Goal: Find contact information: Find contact information

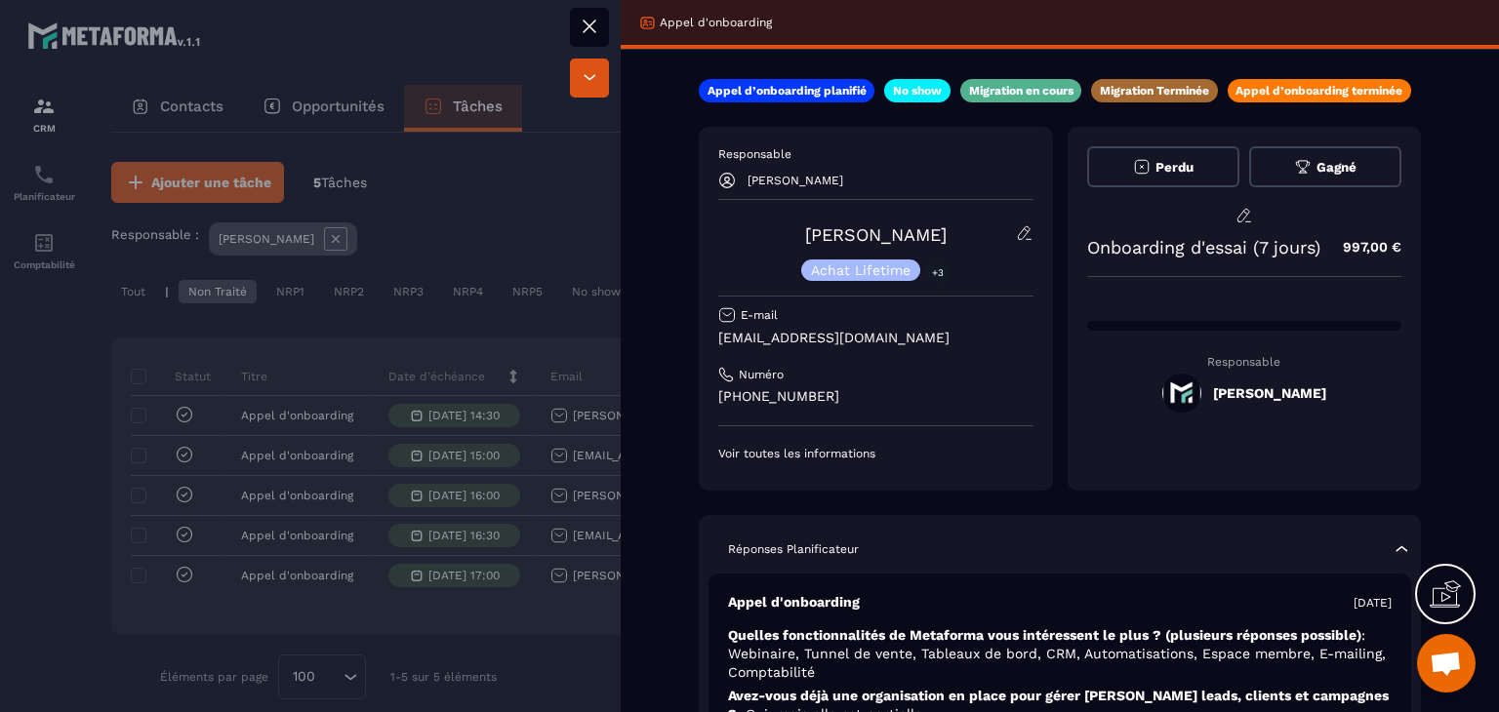
drag, startPoint x: 939, startPoint y: 233, endPoint x: 807, endPoint y: 243, distance: 133.0
click at [805, 246] on div "[PERSON_NAME] Achat Lifetime +3" at bounding box center [875, 252] width 315 height 57
drag, startPoint x: 801, startPoint y: 236, endPoint x: 933, endPoint y: 236, distance: 131.7
click at [933, 236] on div "[PERSON_NAME] Achat Lifetime +3" at bounding box center [875, 252] width 315 height 57
copy link "[PERSON_NAME]"
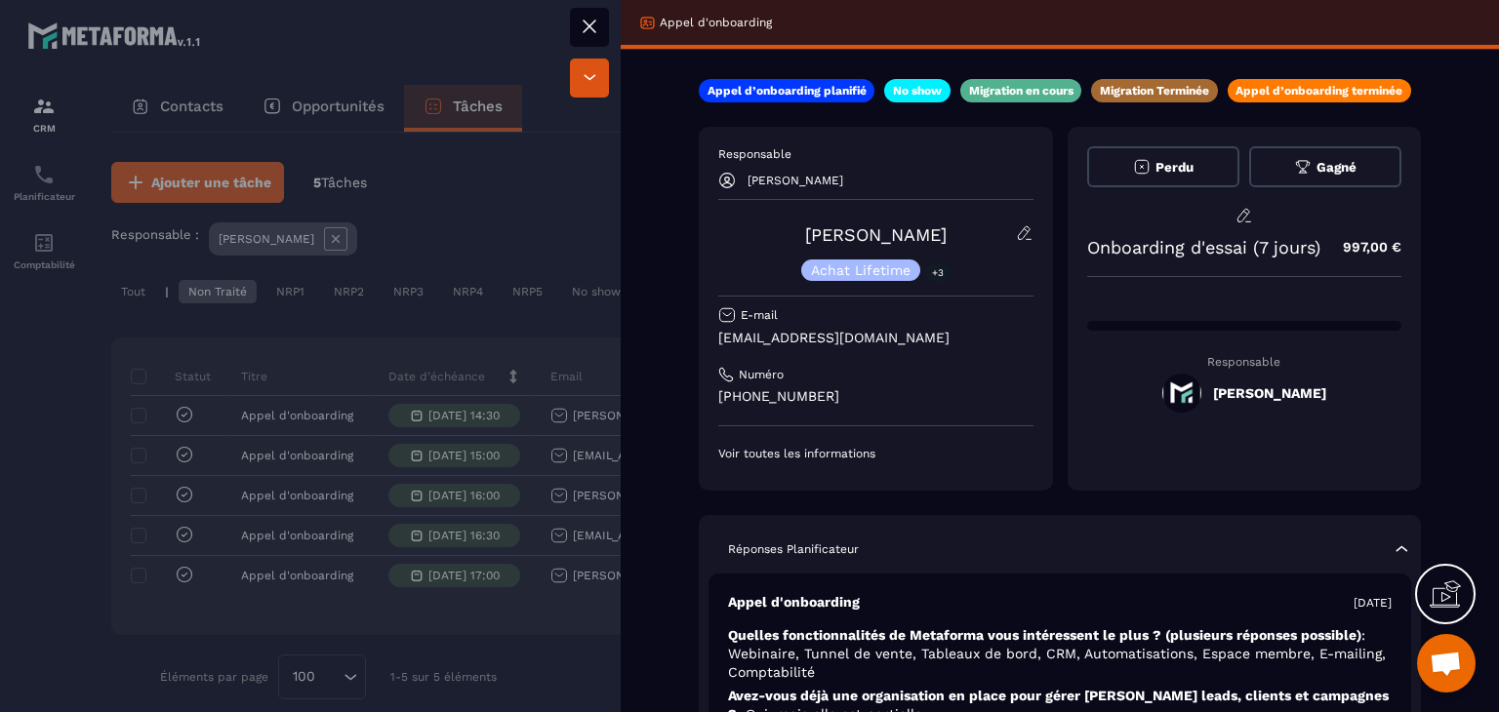
click at [578, 28] on icon at bounding box center [589, 26] width 23 height 23
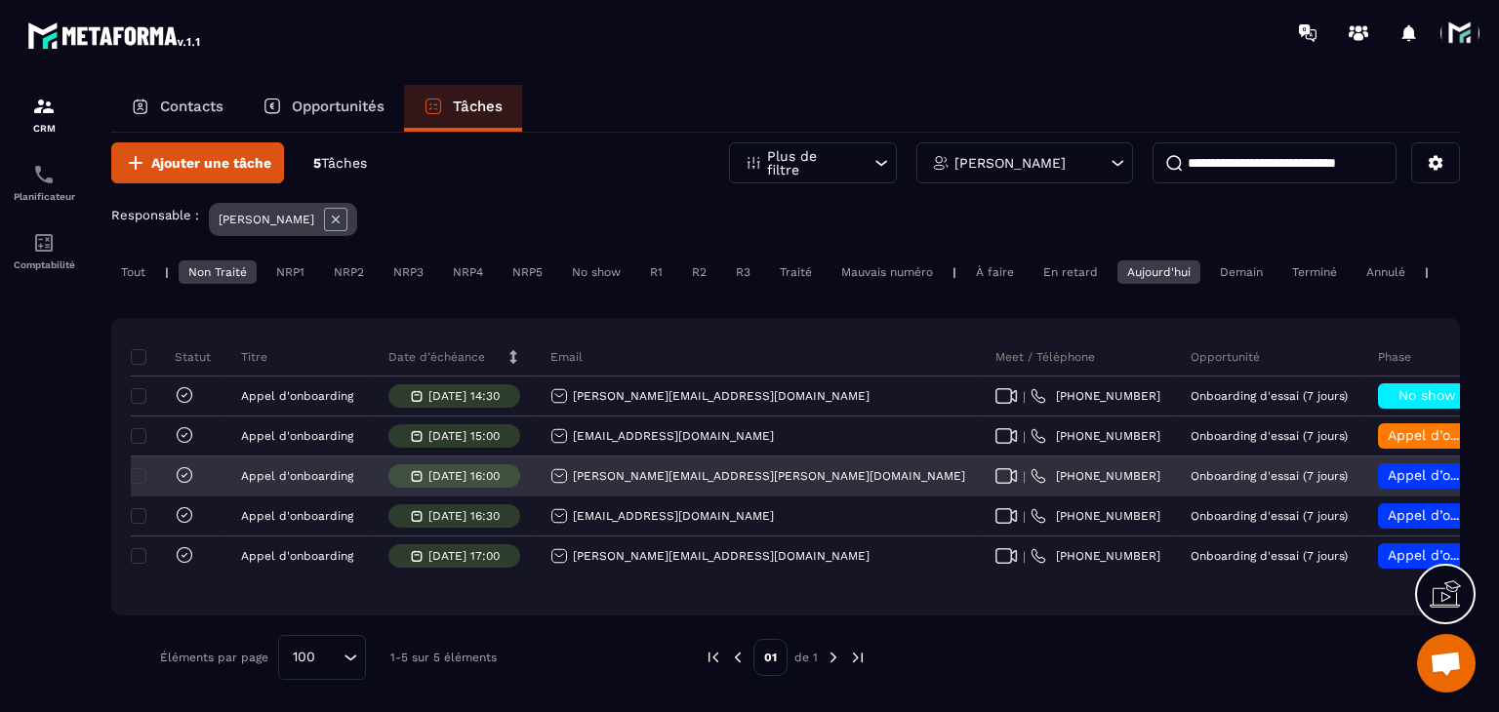
scroll to position [34, 0]
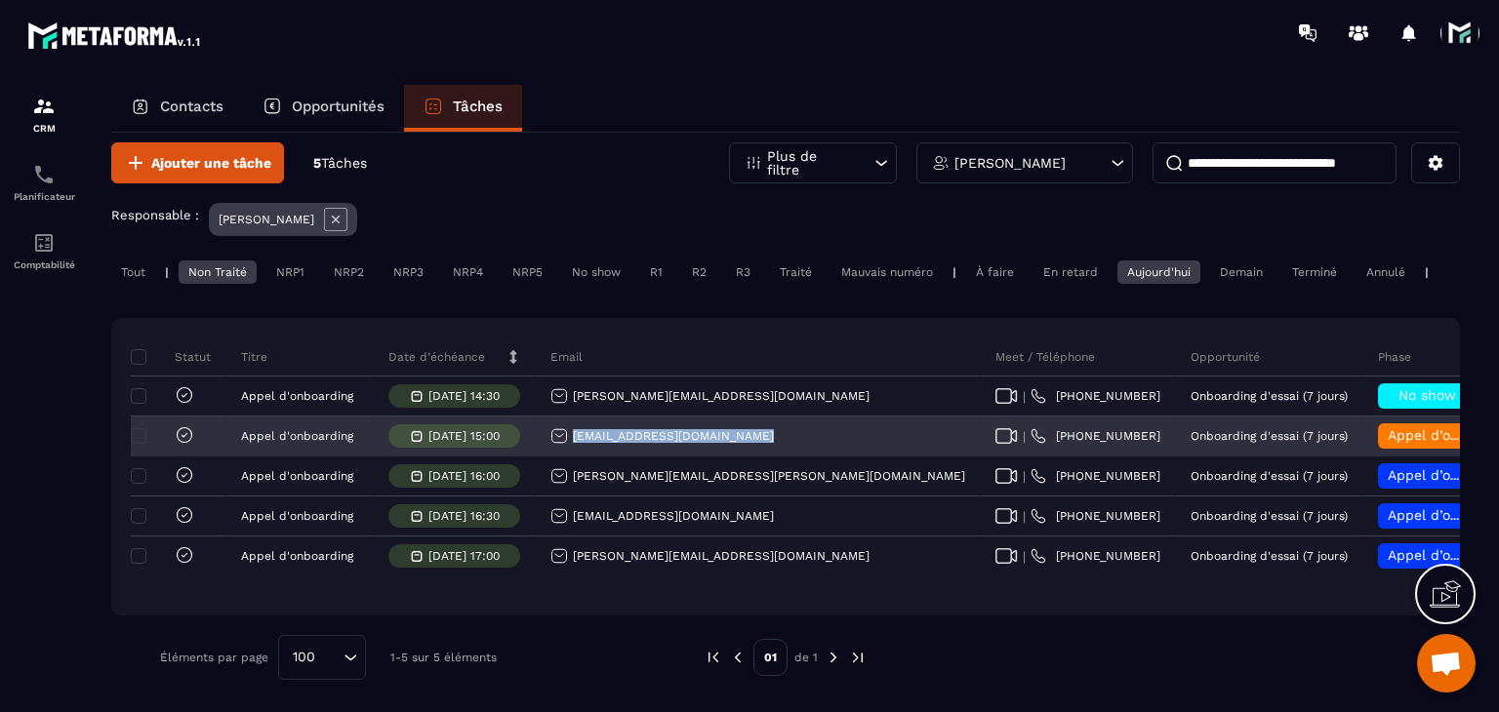
drag, startPoint x: 782, startPoint y: 437, endPoint x: 570, endPoint y: 433, distance: 212.7
click at [570, 433] on div "[EMAIL_ADDRESS][DOMAIN_NAME]" at bounding box center [758, 437] width 445 height 39
copy p "[EMAIL_ADDRESS][DOMAIN_NAME]"
